Goal: Task Accomplishment & Management: Manage account settings

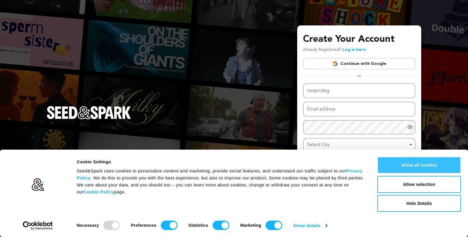
type input "roniproling"
click at [421, 166] on button "Allow all cookies" at bounding box center [420, 165] width 84 height 17
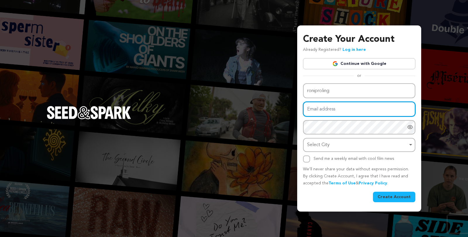
click at [327, 111] on input "Email address" at bounding box center [359, 109] width 112 height 15
type input "[EMAIL_ADDRESS][DOMAIN_NAME]"
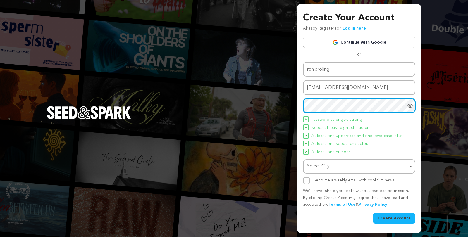
click at [334, 164] on div "Select City Remove item" at bounding box center [357, 166] width 101 height 8
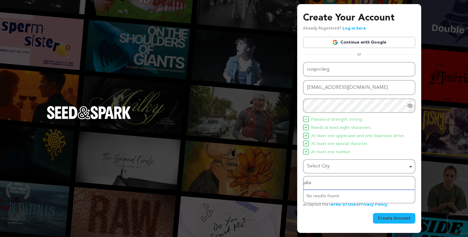
type input "jakar"
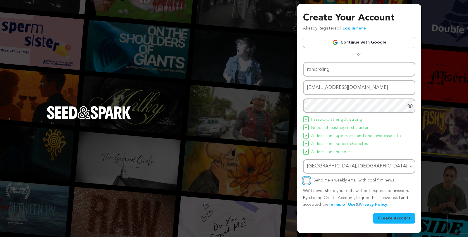
click at [306, 184] on input "Send me a weekly email with cool film news" at bounding box center [306, 180] width 7 height 7
checkbox input "true"
click at [388, 220] on button "Create Account" at bounding box center [394, 218] width 42 height 11
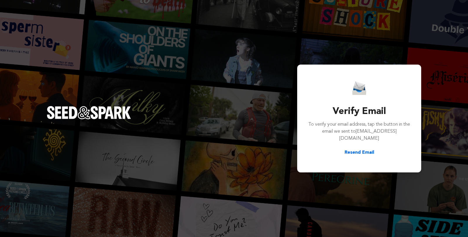
click at [216, 105] on div "Verify Email To verify your email address, tap the button in the email we sent …" at bounding box center [234, 118] width 468 height 237
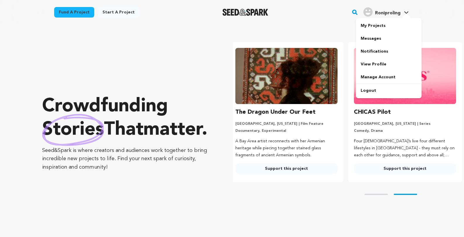
scroll to position [0, 123]
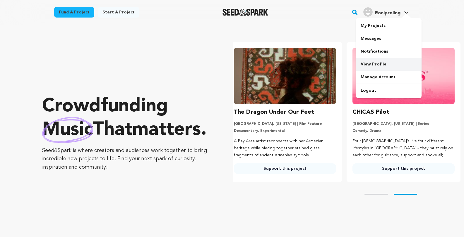
click at [375, 64] on link "View Profile" at bounding box center [389, 64] width 66 height 13
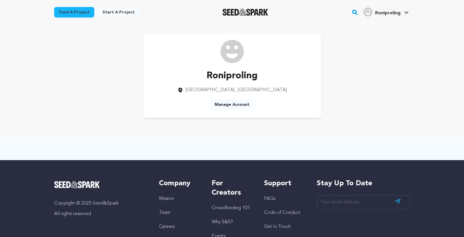
click at [230, 105] on link "Manage Account" at bounding box center [232, 105] width 44 height 11
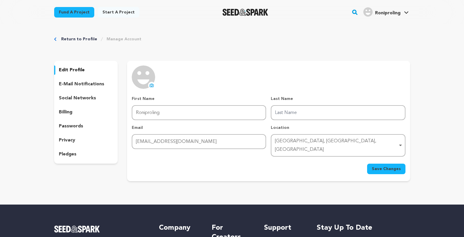
click at [84, 98] on p "social networks" at bounding box center [77, 98] width 37 height 7
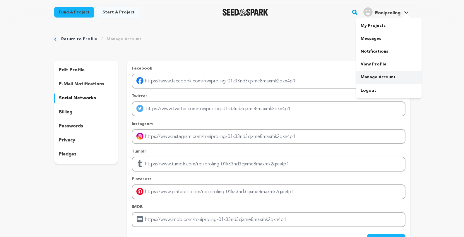
click at [391, 77] on link "Manage Account" at bounding box center [389, 77] width 66 height 13
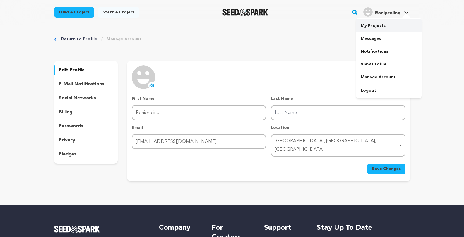
click at [380, 26] on link "My Projects" at bounding box center [389, 25] width 66 height 13
